Goal: Use online tool/utility

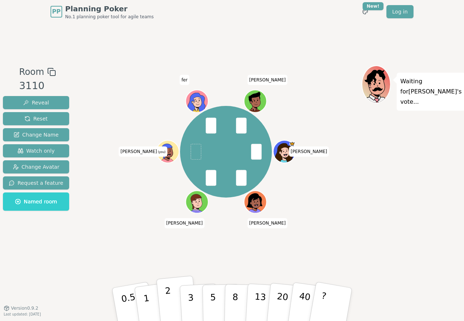
click at [172, 301] on button "2" at bounding box center [177, 305] width 42 height 58
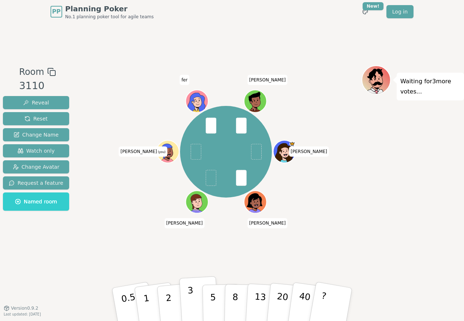
click at [190, 299] on p "3" at bounding box center [191, 306] width 8 height 40
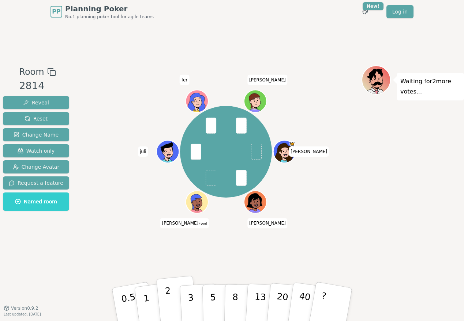
click at [168, 299] on p "2" at bounding box center [170, 306] width 10 height 40
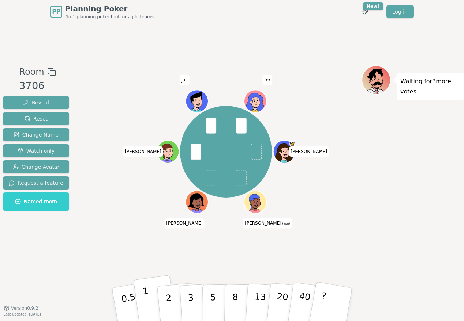
click at [147, 306] on p "1" at bounding box center [147, 306] width 11 height 40
